Goal: Obtain resource: Download file/media

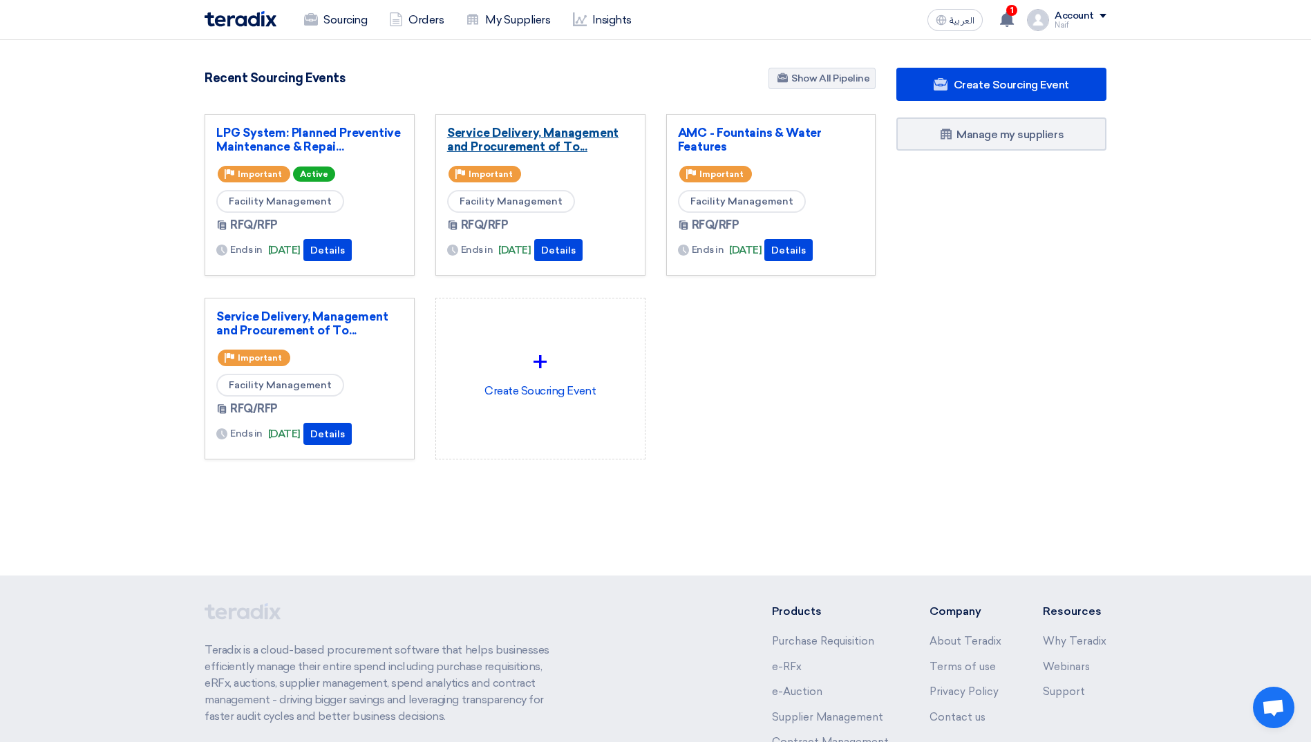
click at [516, 147] on link "Service Delivery, Management and Procurement of To..." at bounding box center [540, 140] width 187 height 28
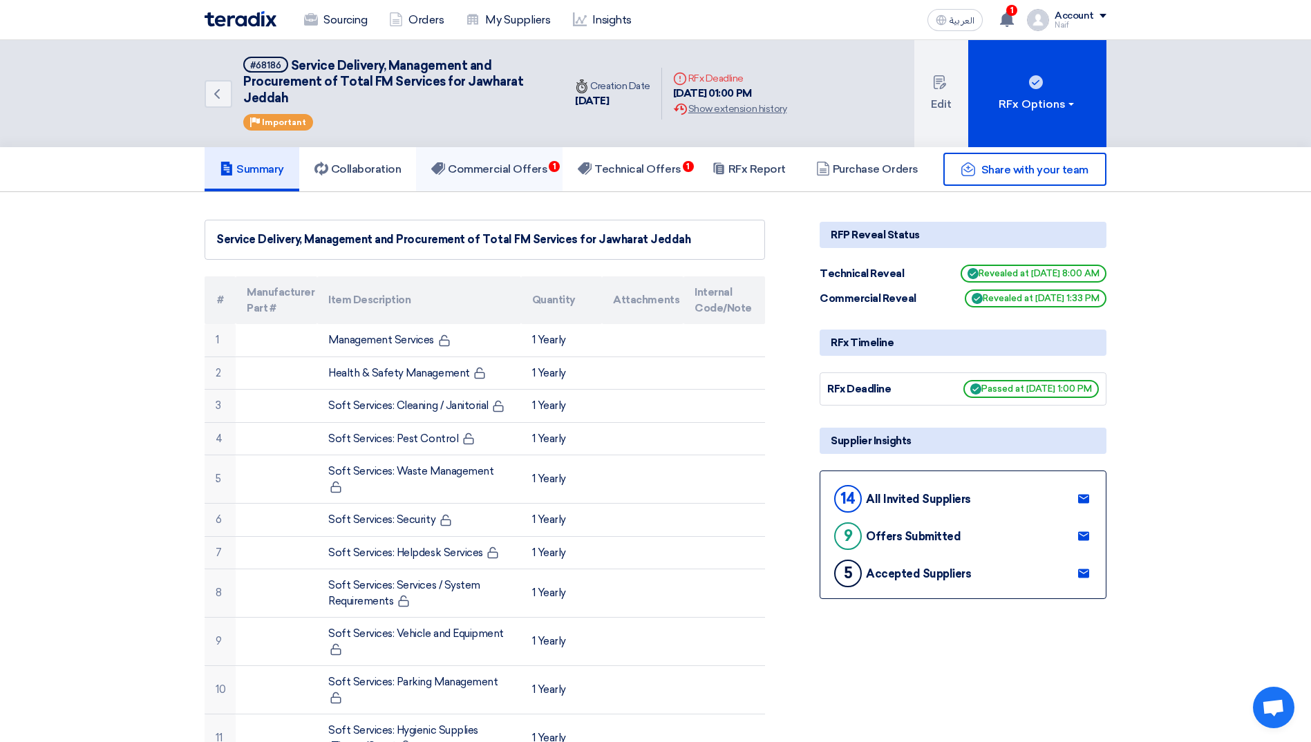
click at [532, 175] on h5 "Commercial Offers 1" at bounding box center [489, 169] width 116 height 14
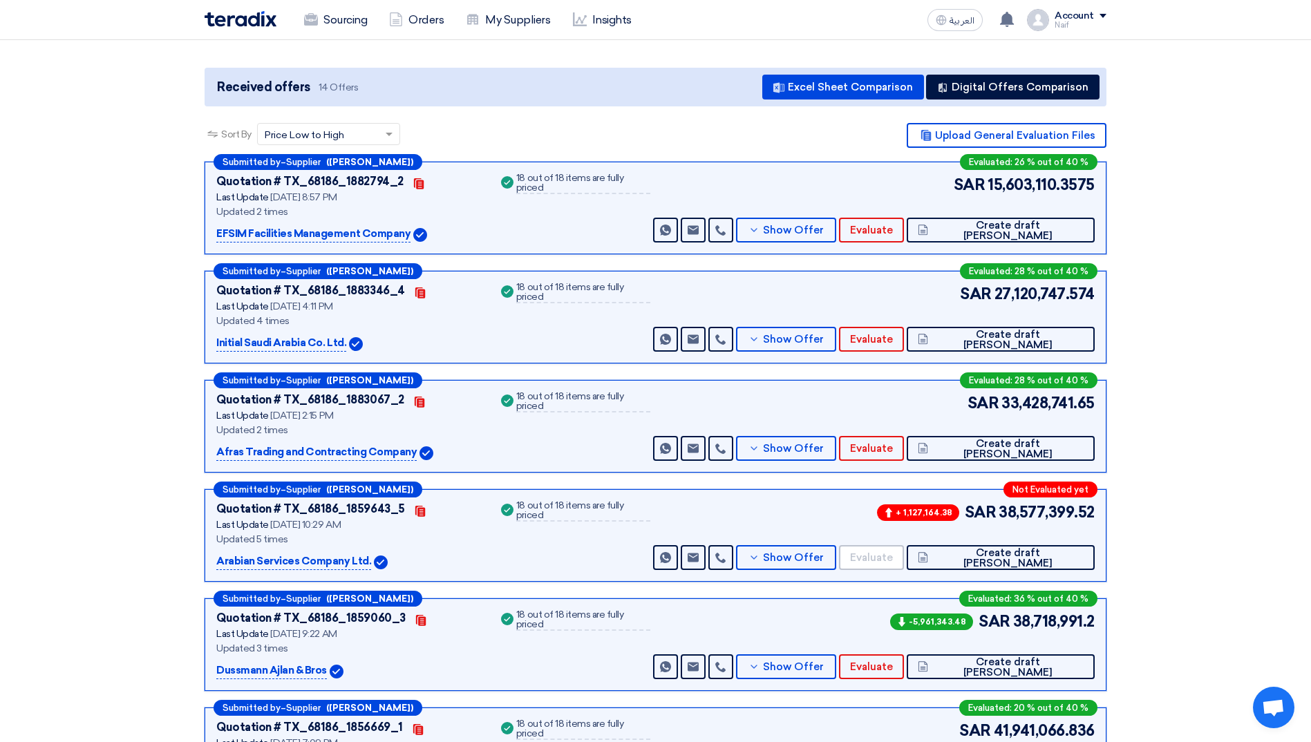
scroll to position [167, 0]
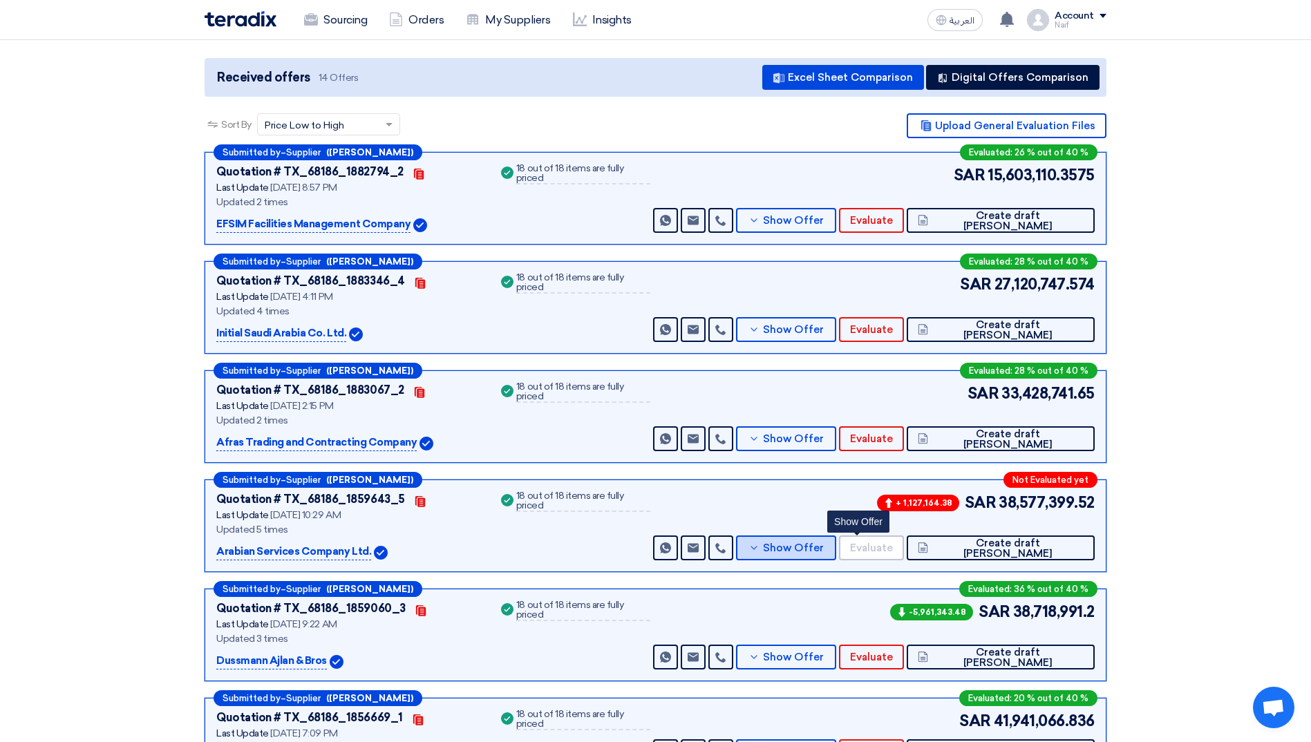
click at [824, 548] on span "Show Offer" at bounding box center [793, 548] width 61 height 10
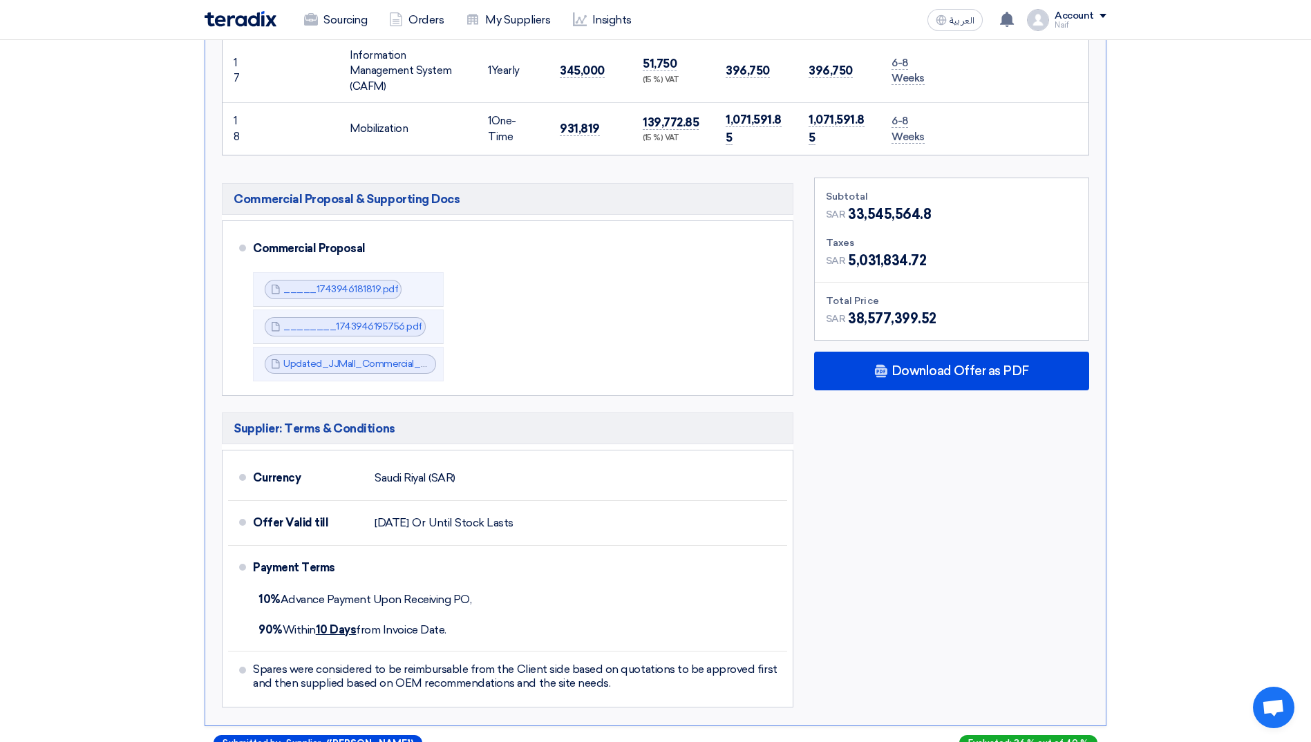
scroll to position [1688, 0]
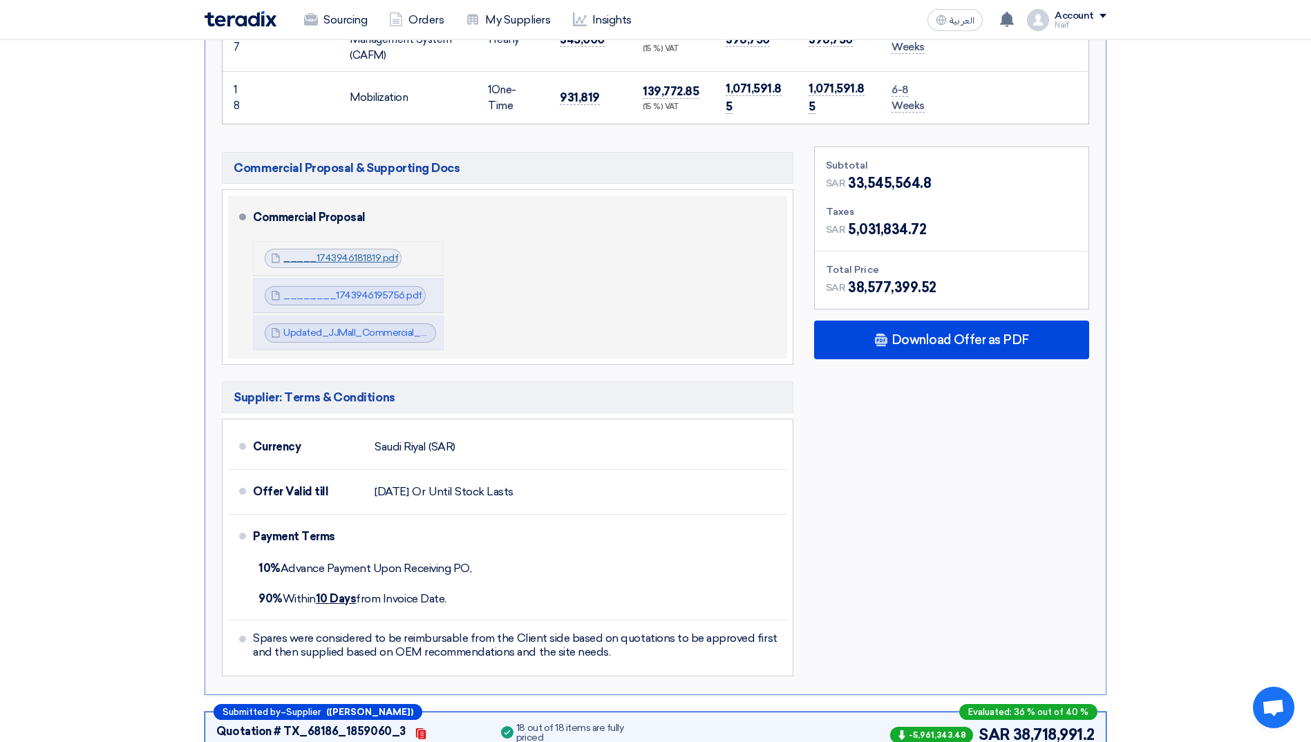
click at [333, 253] on link "_____1743946181819.pdf" at bounding box center [340, 258] width 115 height 12
click at [332, 290] on link "________1743946195756.pdf" at bounding box center [352, 296] width 139 height 12
click at [344, 331] on span "Updated_JJMall_Commercial_offer_1758785288982.pdf" at bounding box center [357, 333] width 149 height 14
click at [345, 327] on link "Updated_JJMall_Commercial_offer_1758785288982.pdf" at bounding box center [410, 333] width 254 height 12
